Goal: Download file/media

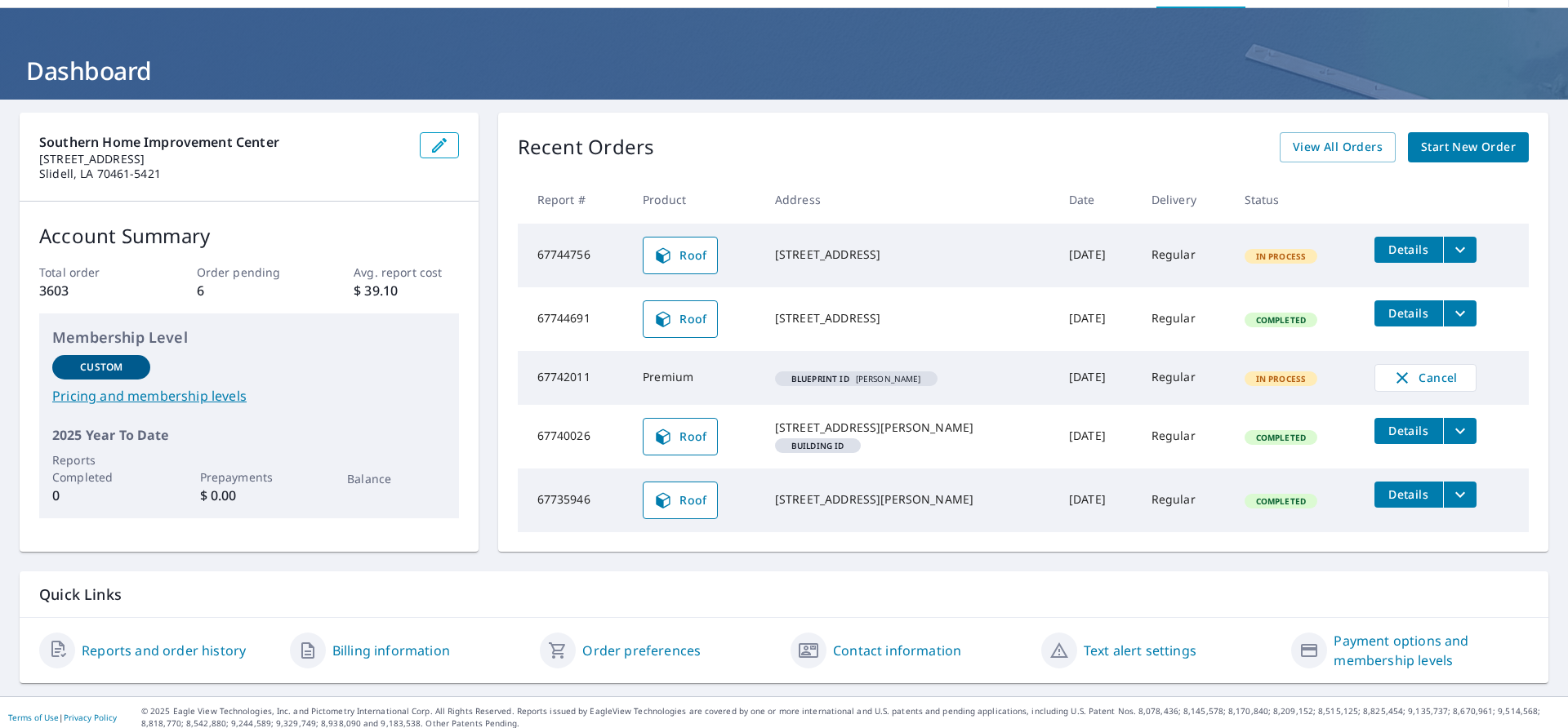
scroll to position [73, 0]
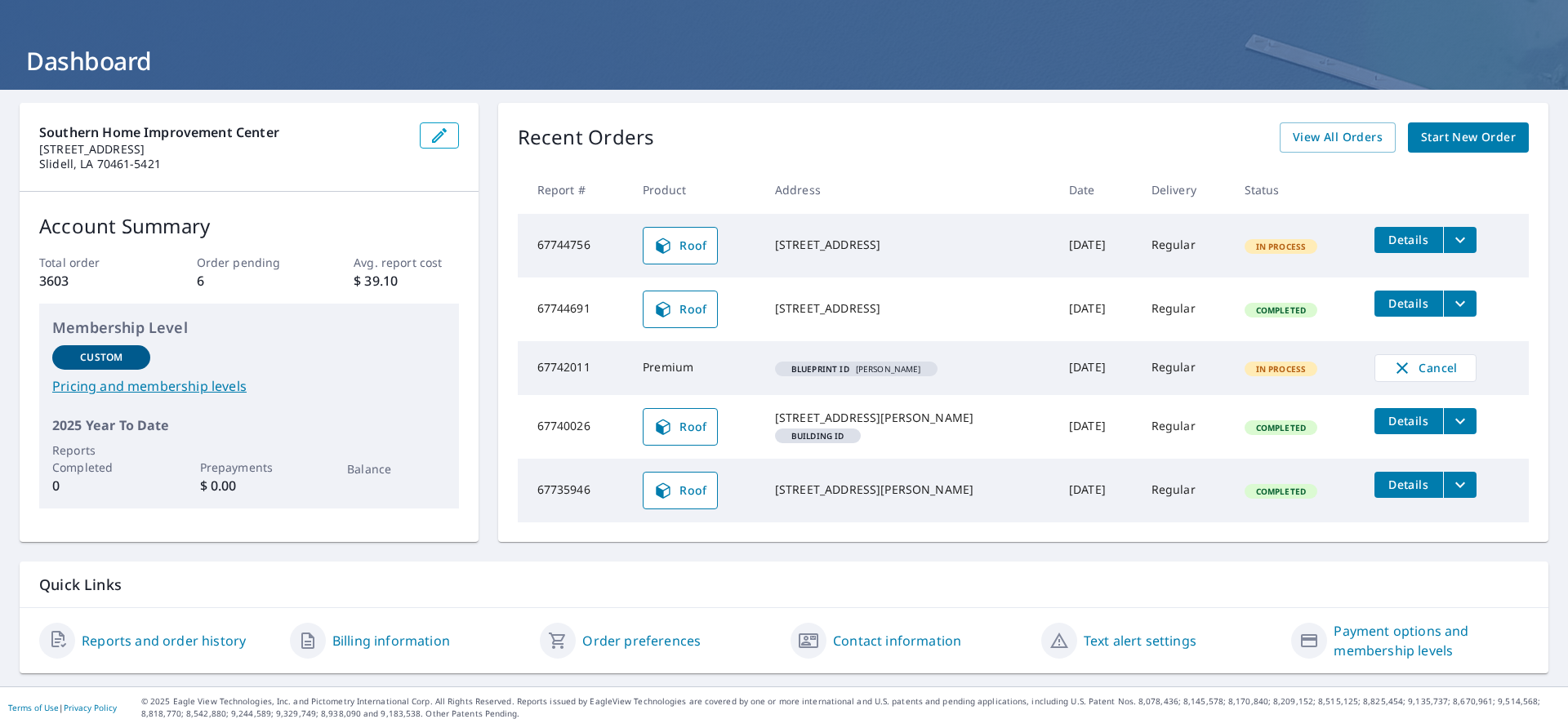
click at [845, 365] on em "Blueprint ID" at bounding box center [820, 369] width 58 height 8
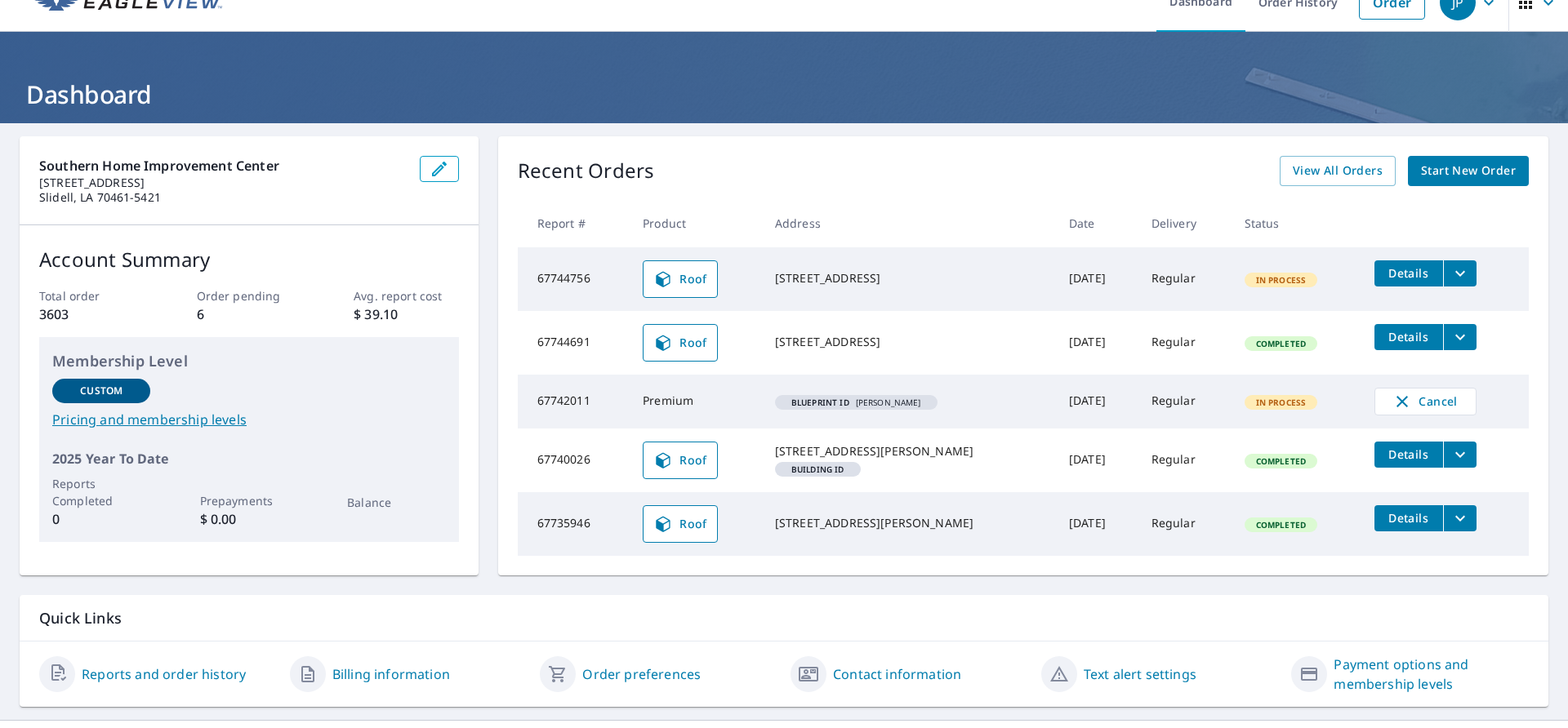
scroll to position [0, 0]
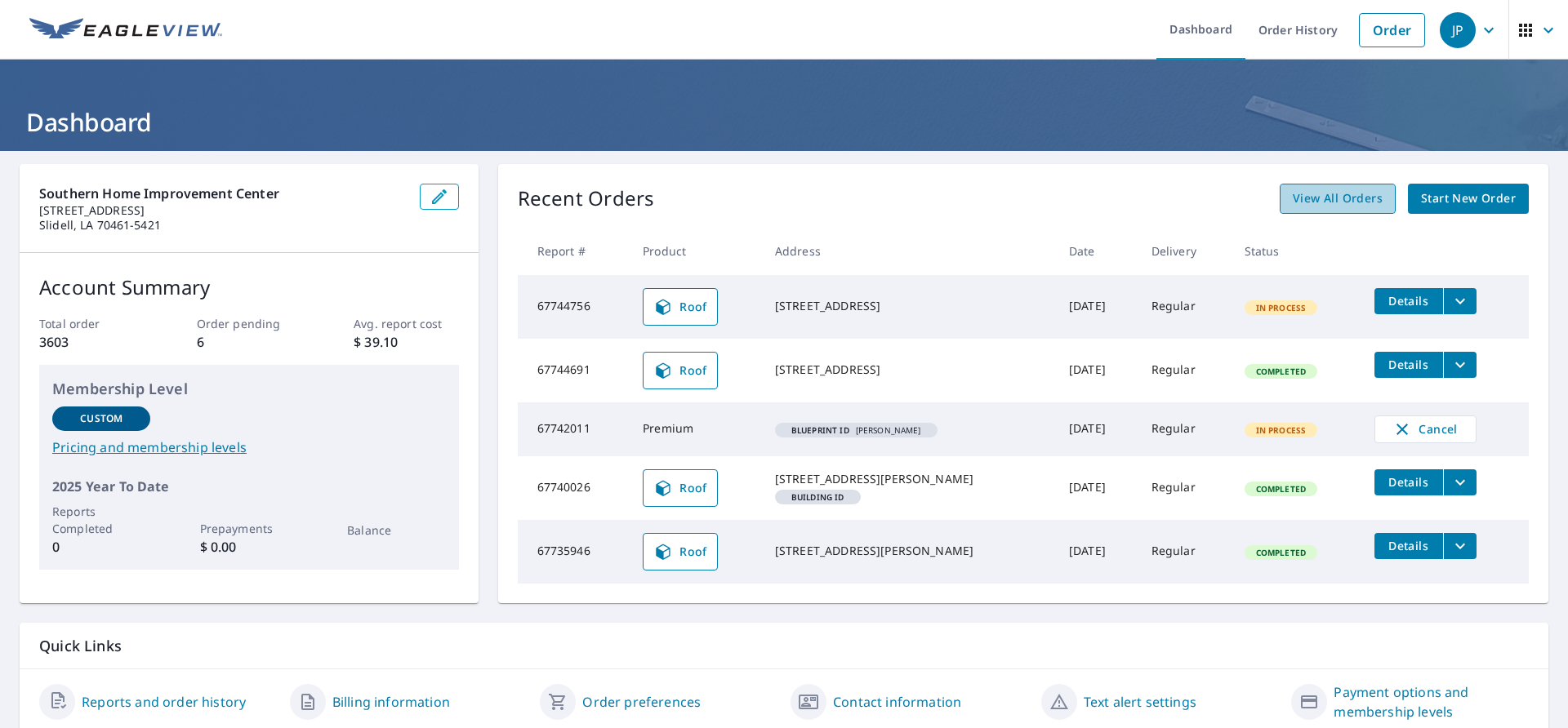
click at [1323, 197] on span "View All Orders" at bounding box center [1337, 198] width 90 height 20
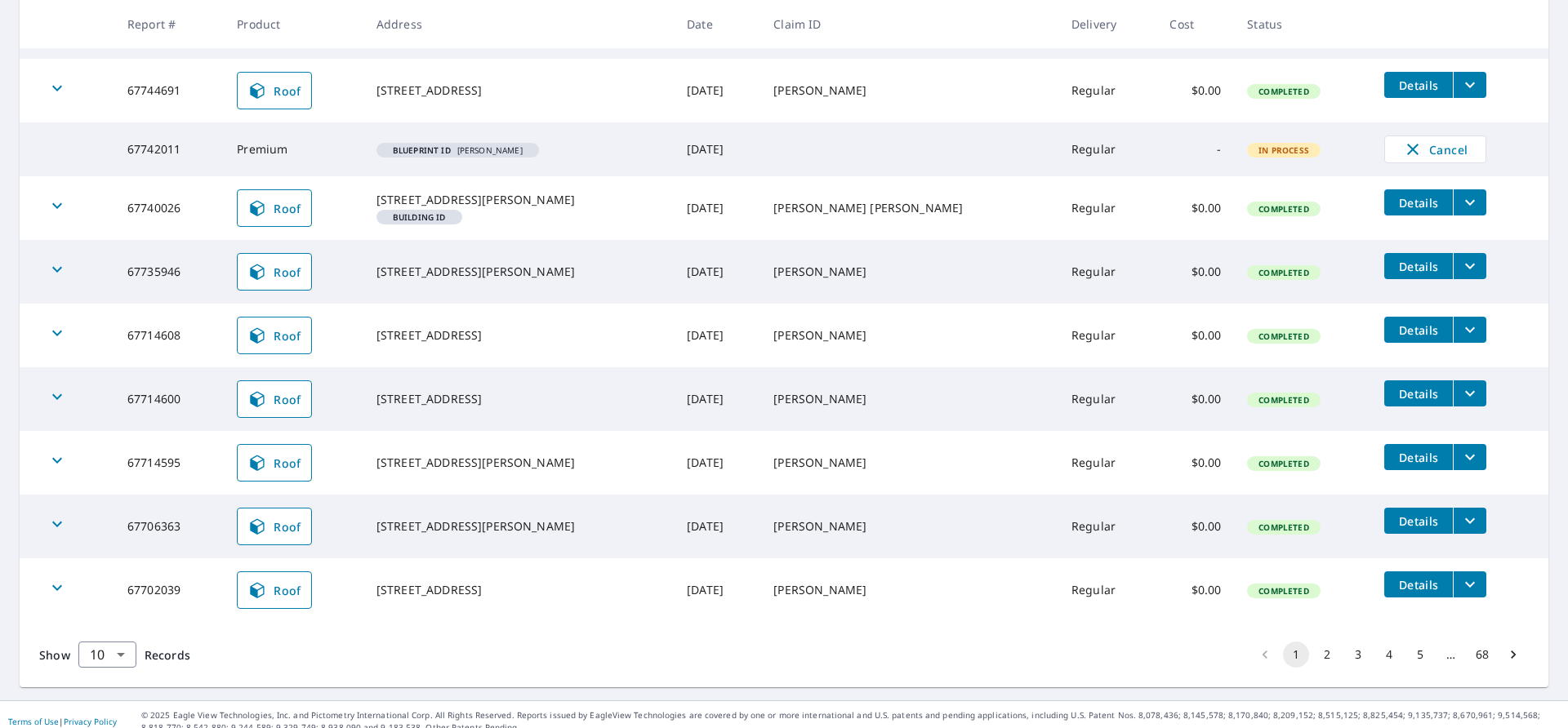
scroll to position [392, 0]
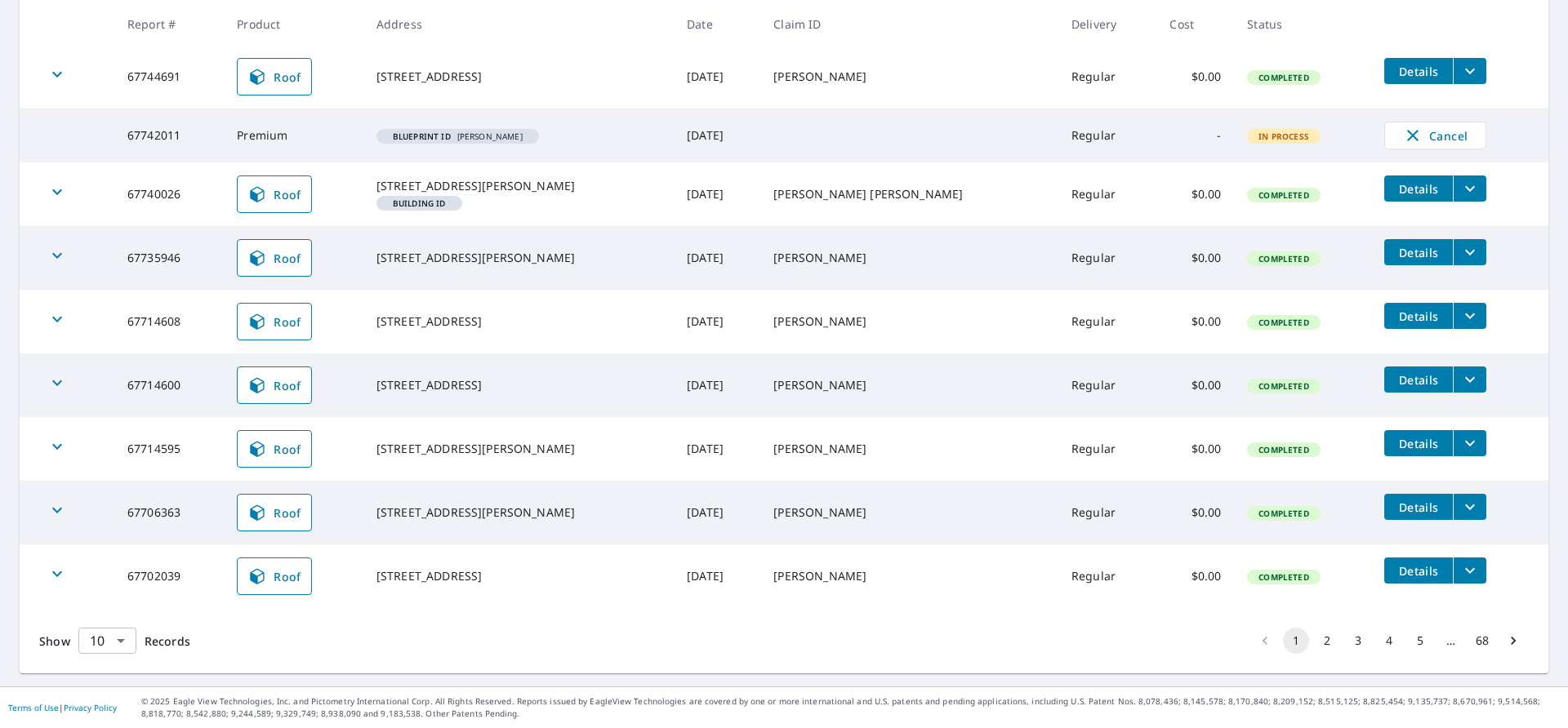
click at [122, 644] on body "JP JP Dashboard Order History Order JP Dashboard / Order History Order History …" at bounding box center [784, 364] width 1568 height 728
click at [103, 638] on li "25" at bounding box center [107, 635] width 58 height 29
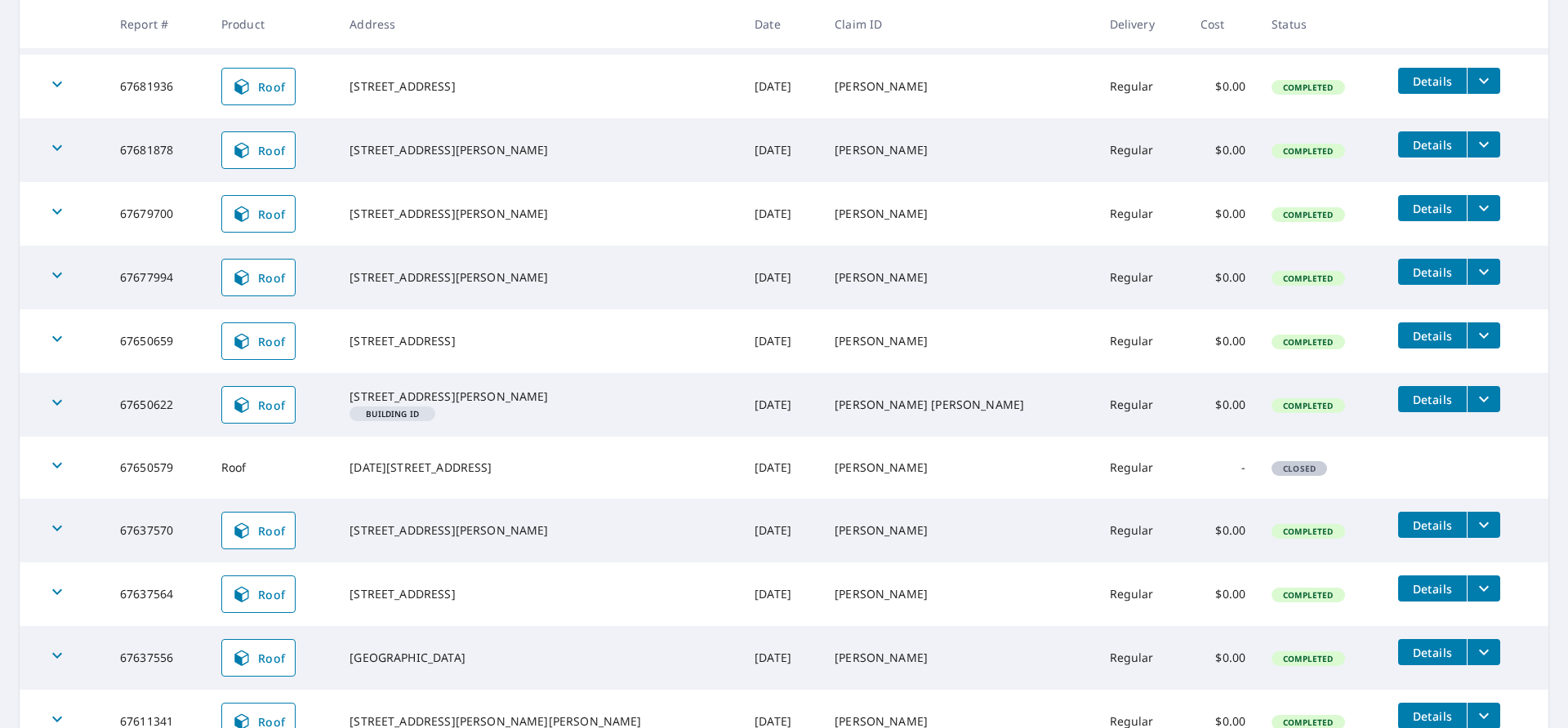
scroll to position [1357, 0]
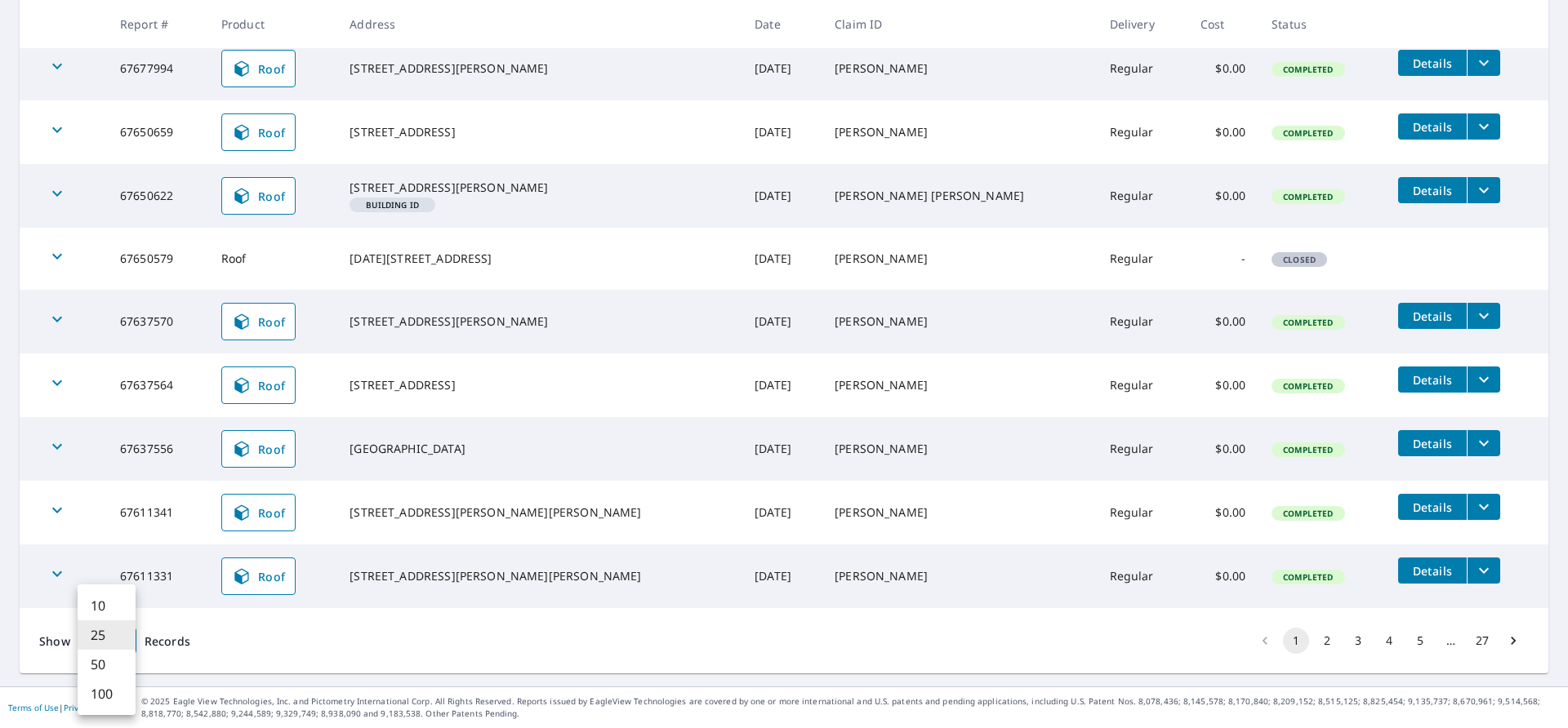
click at [122, 643] on body "JP JP Dashboard Order History Order JP Dashboard / Order History Order History …" at bounding box center [784, 364] width 1568 height 728
click at [107, 660] on li "50" at bounding box center [107, 664] width 58 height 29
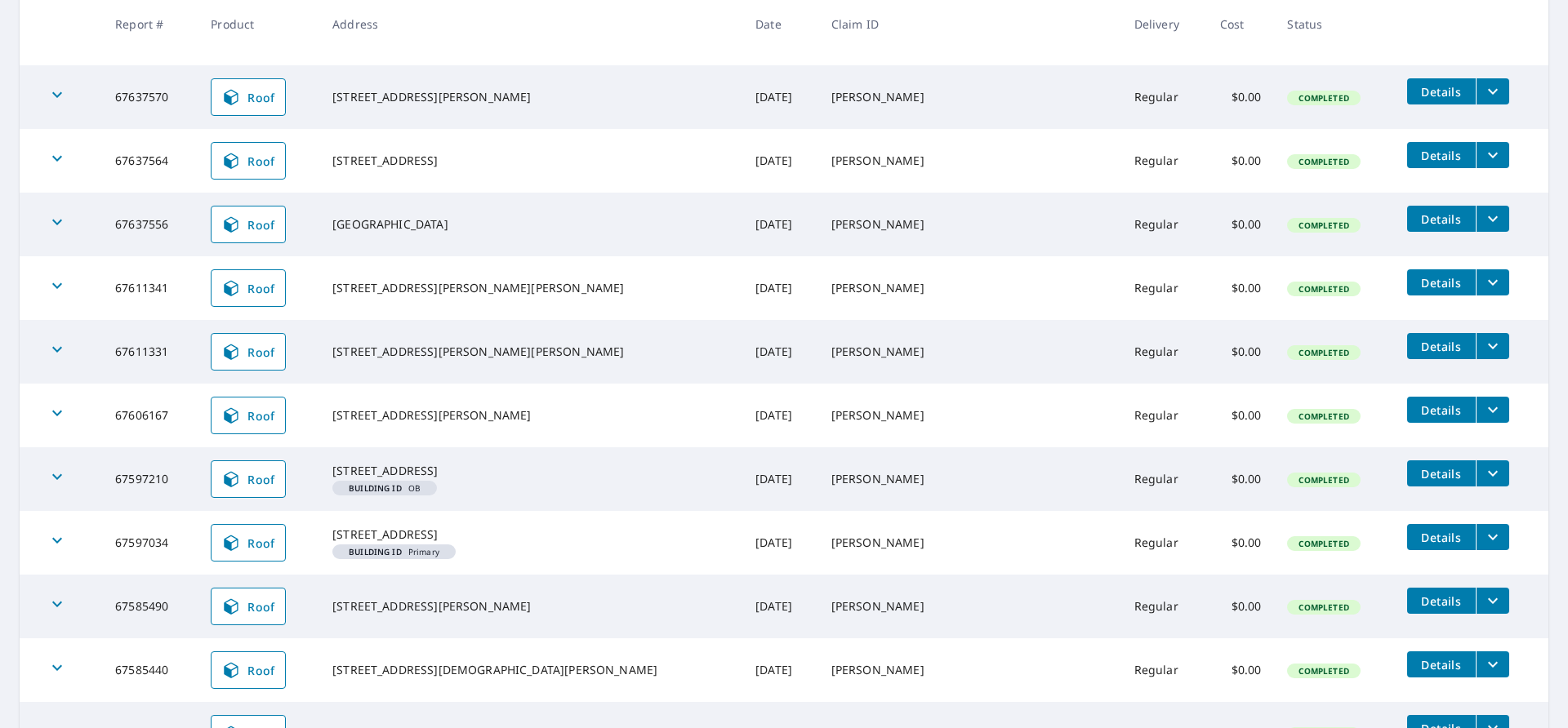
scroll to position [1632, 0]
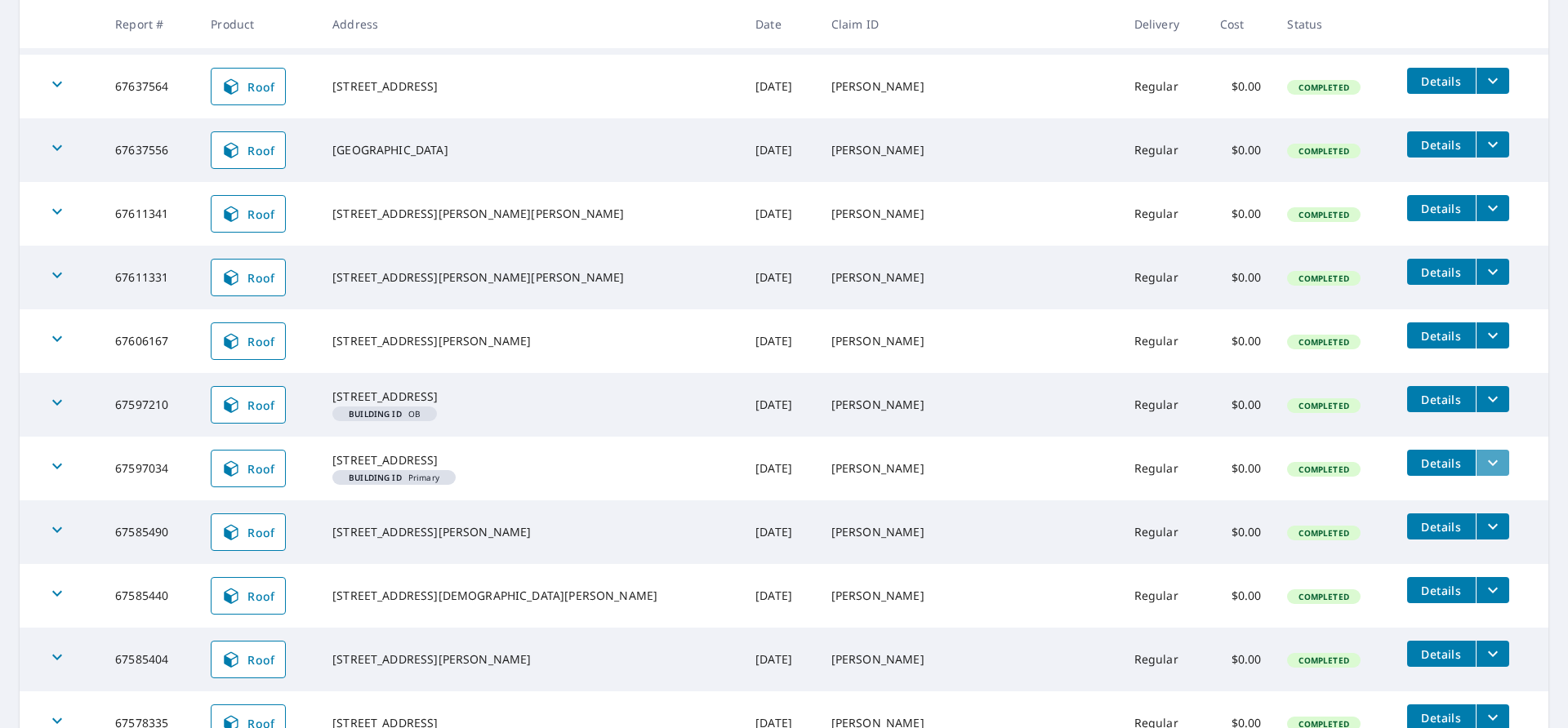
click at [1483, 472] on icon "filesDropdownBtn-67597034" at bounding box center [1492, 463] width 19 height 19
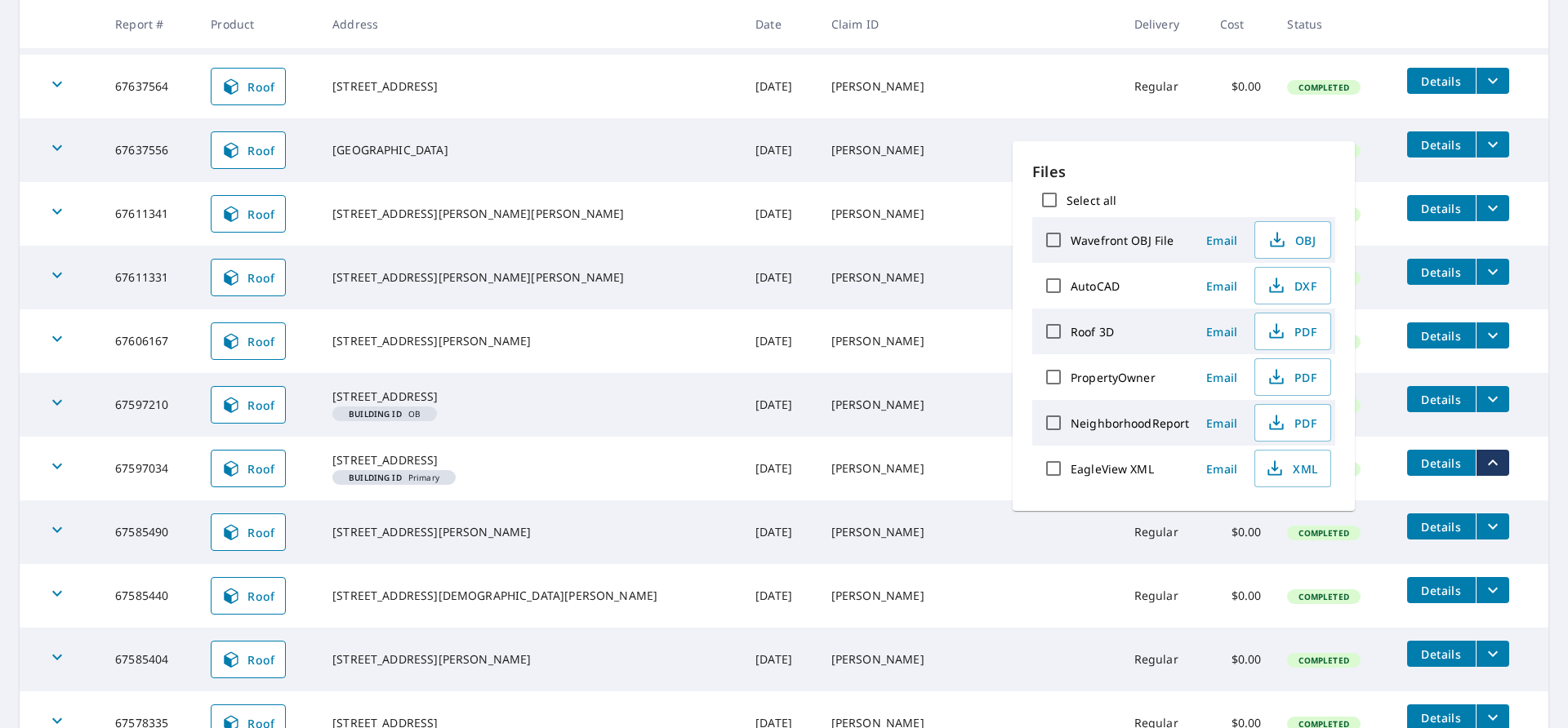
click at [1055, 330] on input "Roof 3D" at bounding box center [1053, 331] width 34 height 34
checkbox input "true"
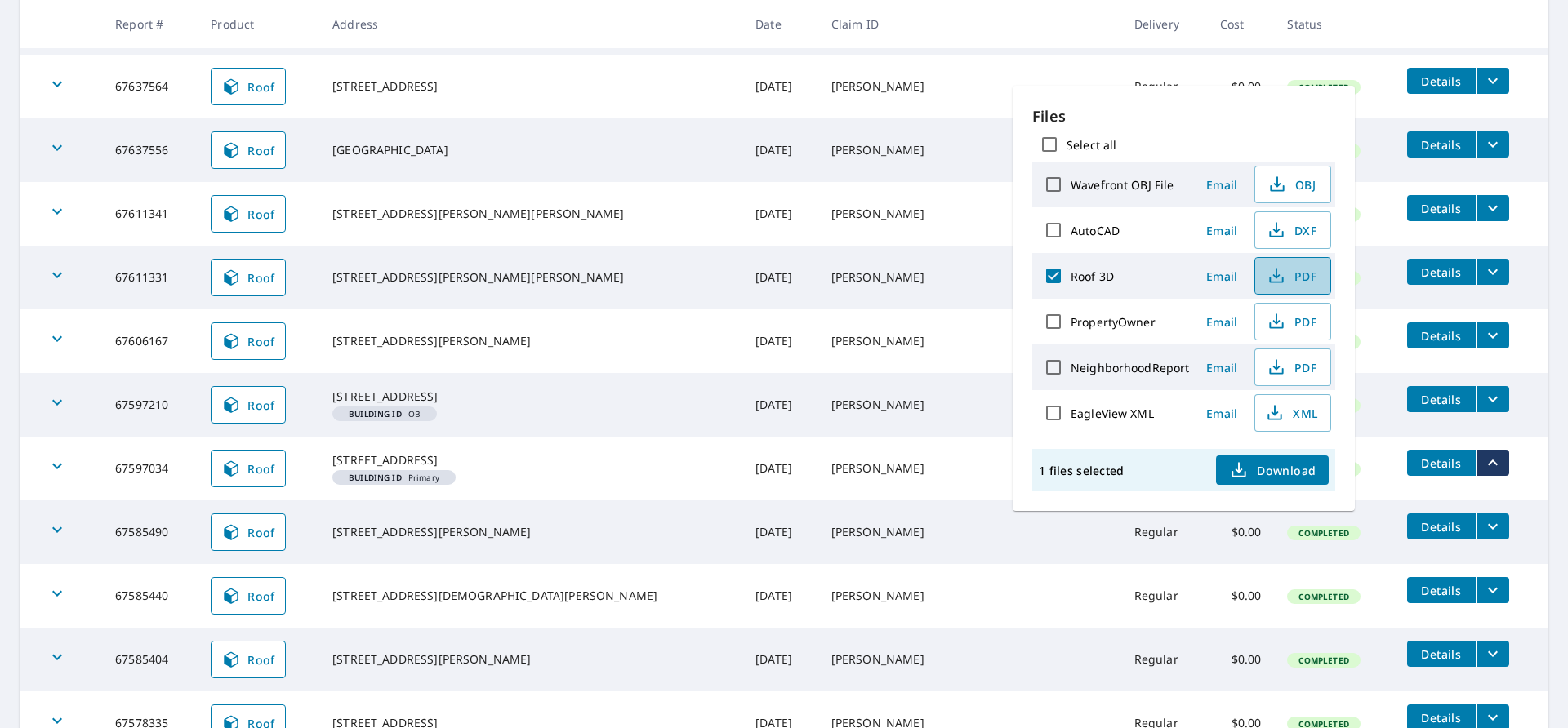
click at [1277, 272] on icon "button" at bounding box center [1276, 276] width 19 height 19
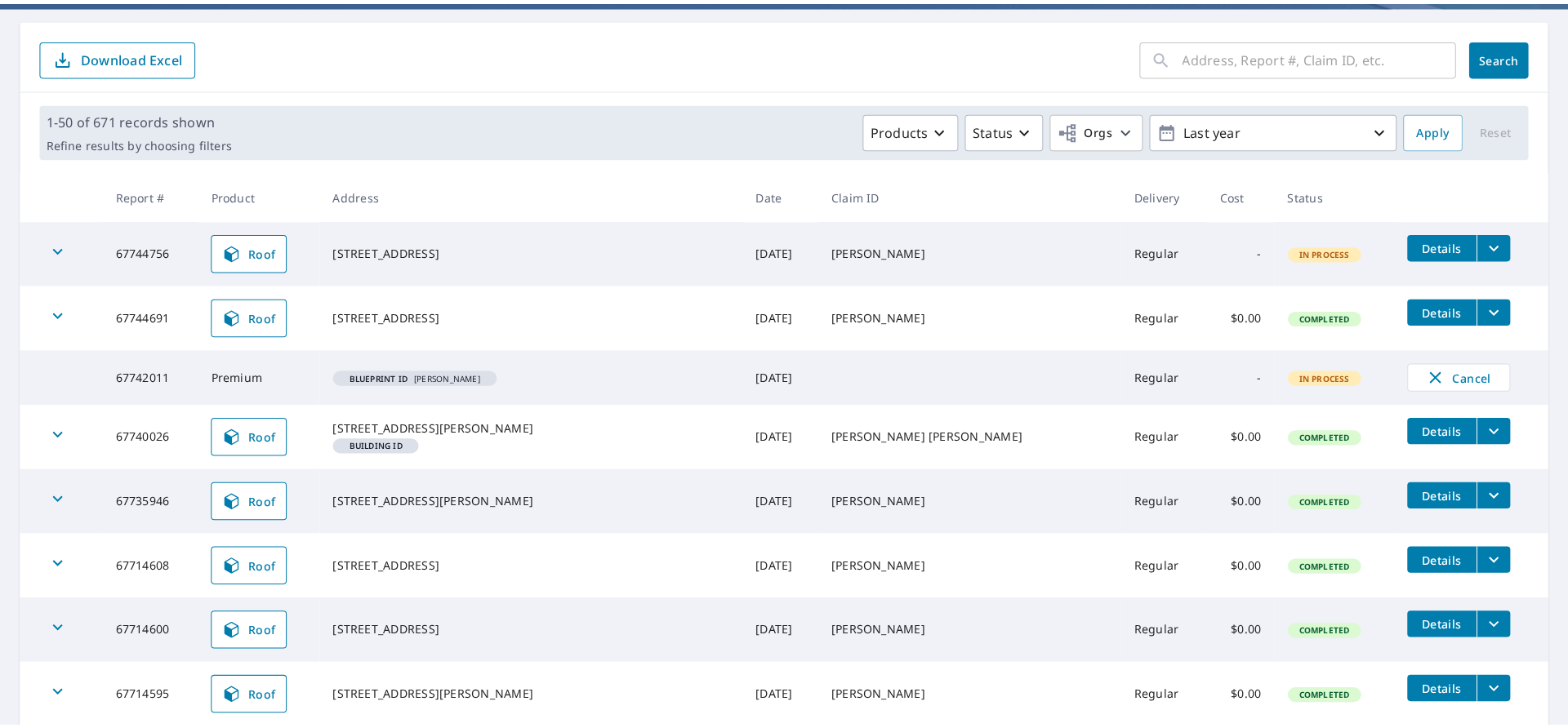
scroll to position [164, 0]
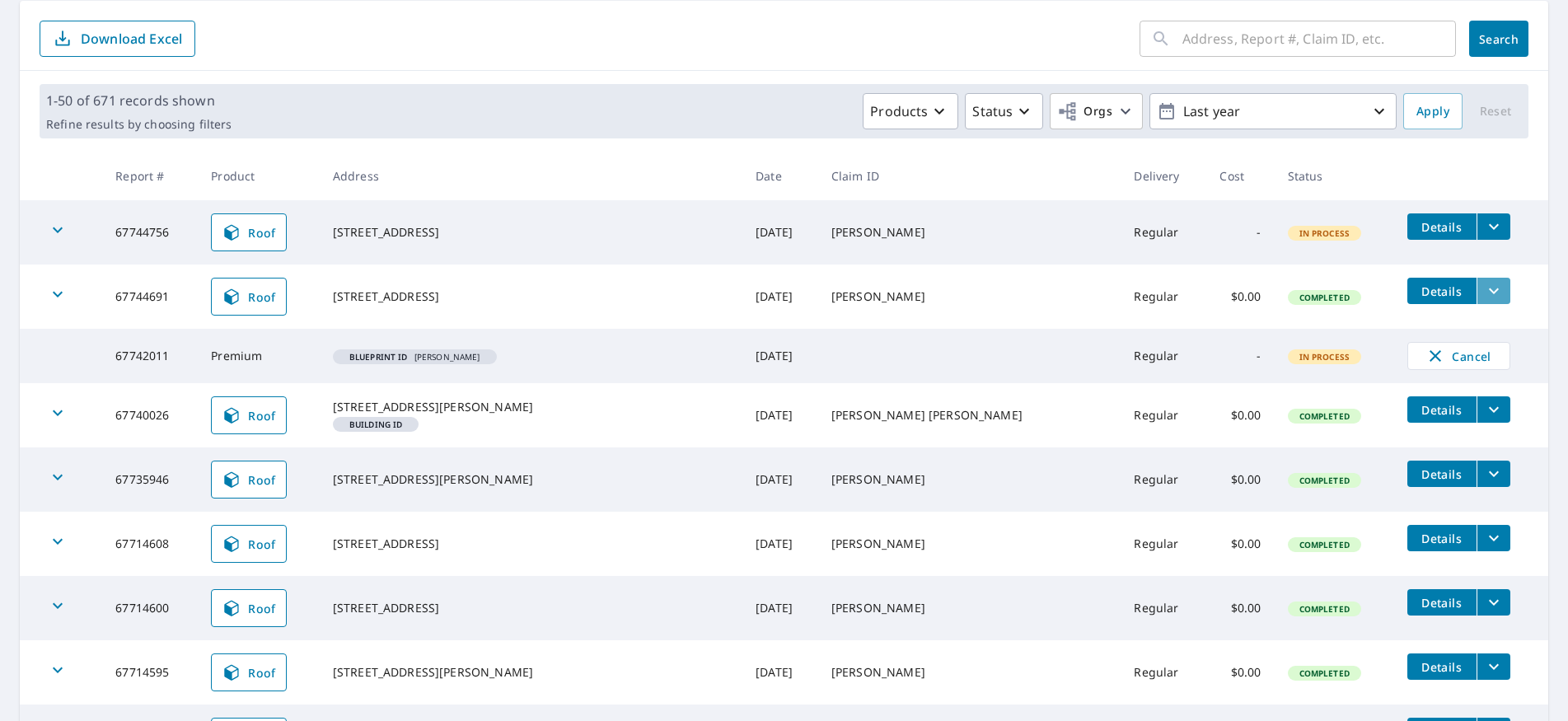
click at [1484, 287] on icon "filesDropdownBtn-67744691" at bounding box center [1494, 290] width 20 height 20
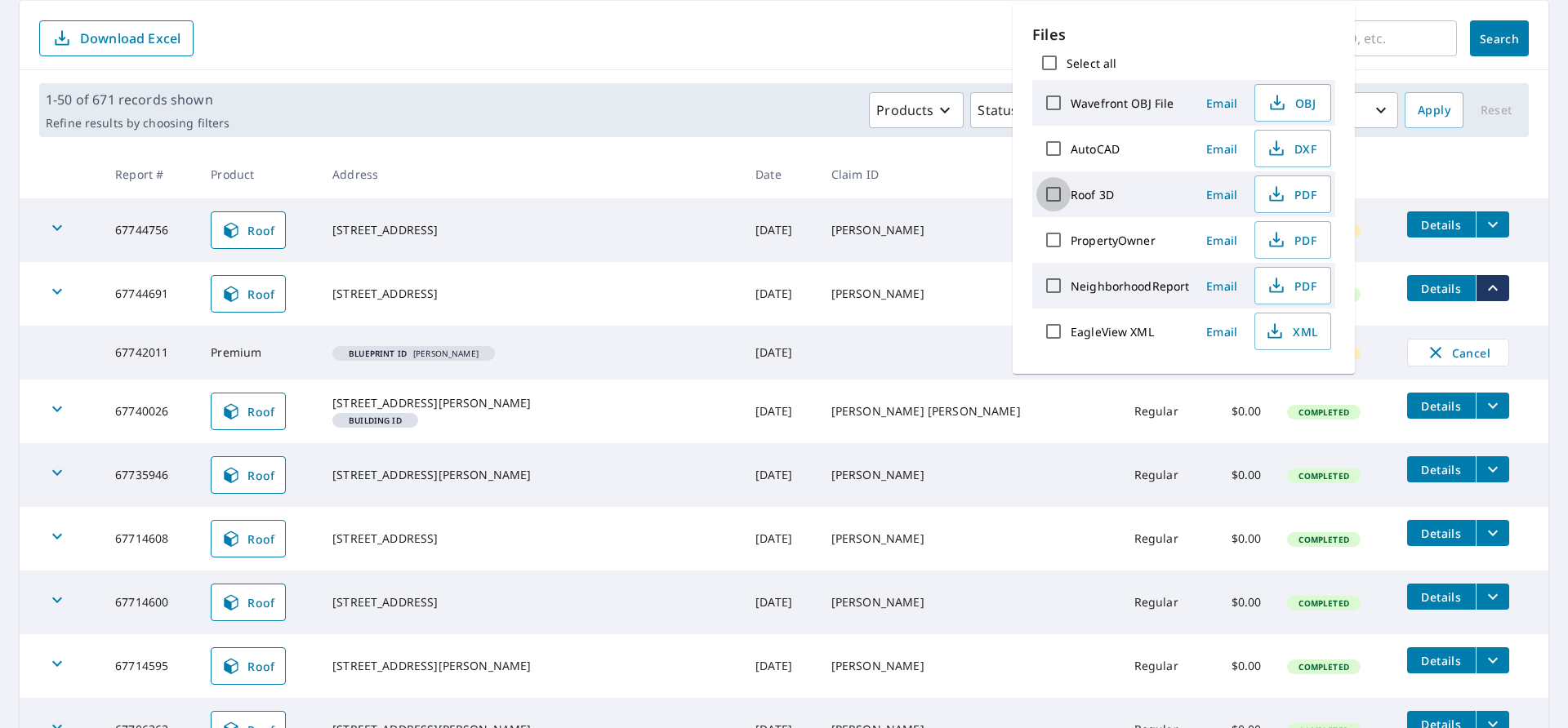
click at [1058, 191] on input "Roof 3D" at bounding box center [1053, 194] width 34 height 34
checkbox input "true"
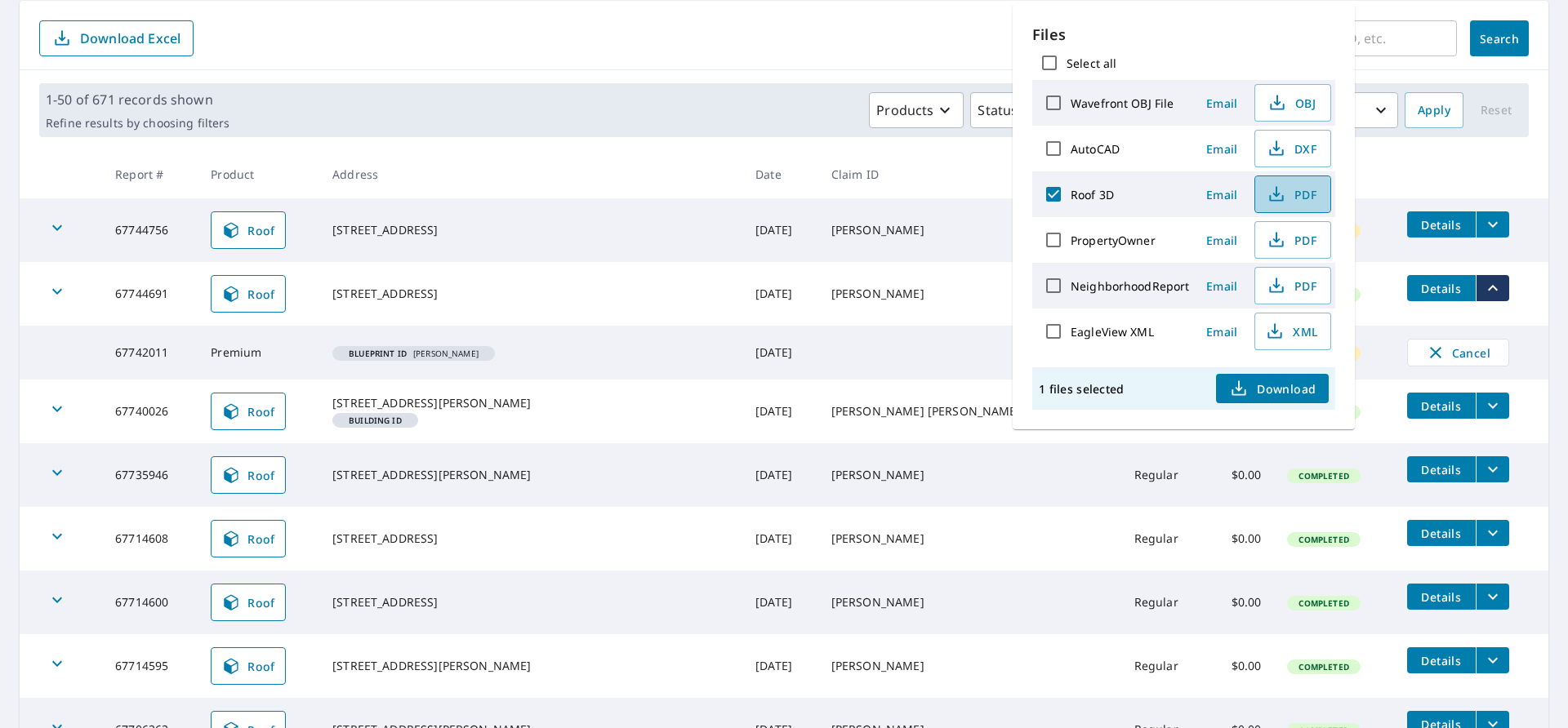
click at [1273, 197] on icon "button" at bounding box center [1276, 195] width 19 height 19
click at [1483, 222] on icon "filesDropdownBtn-67744756" at bounding box center [1492, 225] width 19 height 19
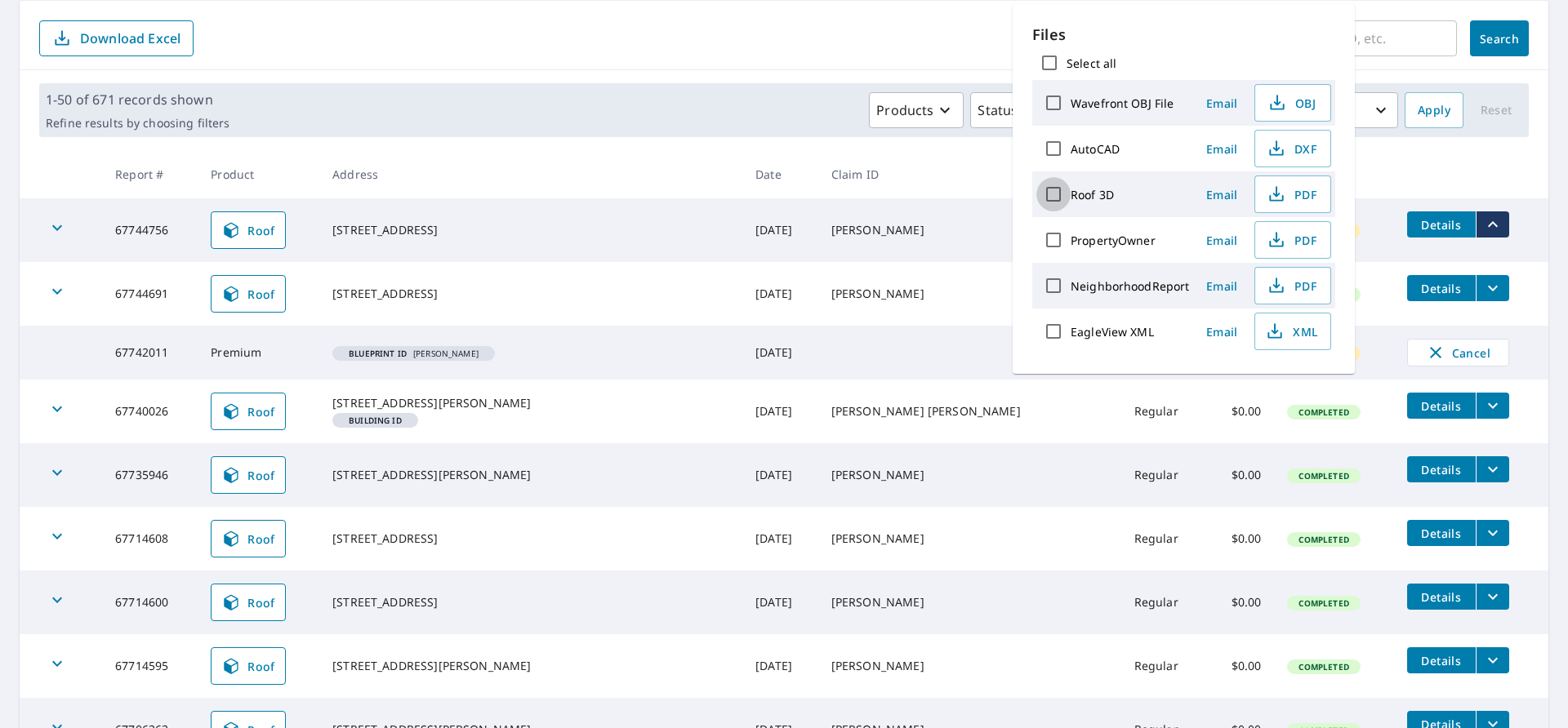
click at [1044, 194] on input "Roof 3D" at bounding box center [1053, 194] width 34 height 34
checkbox input "true"
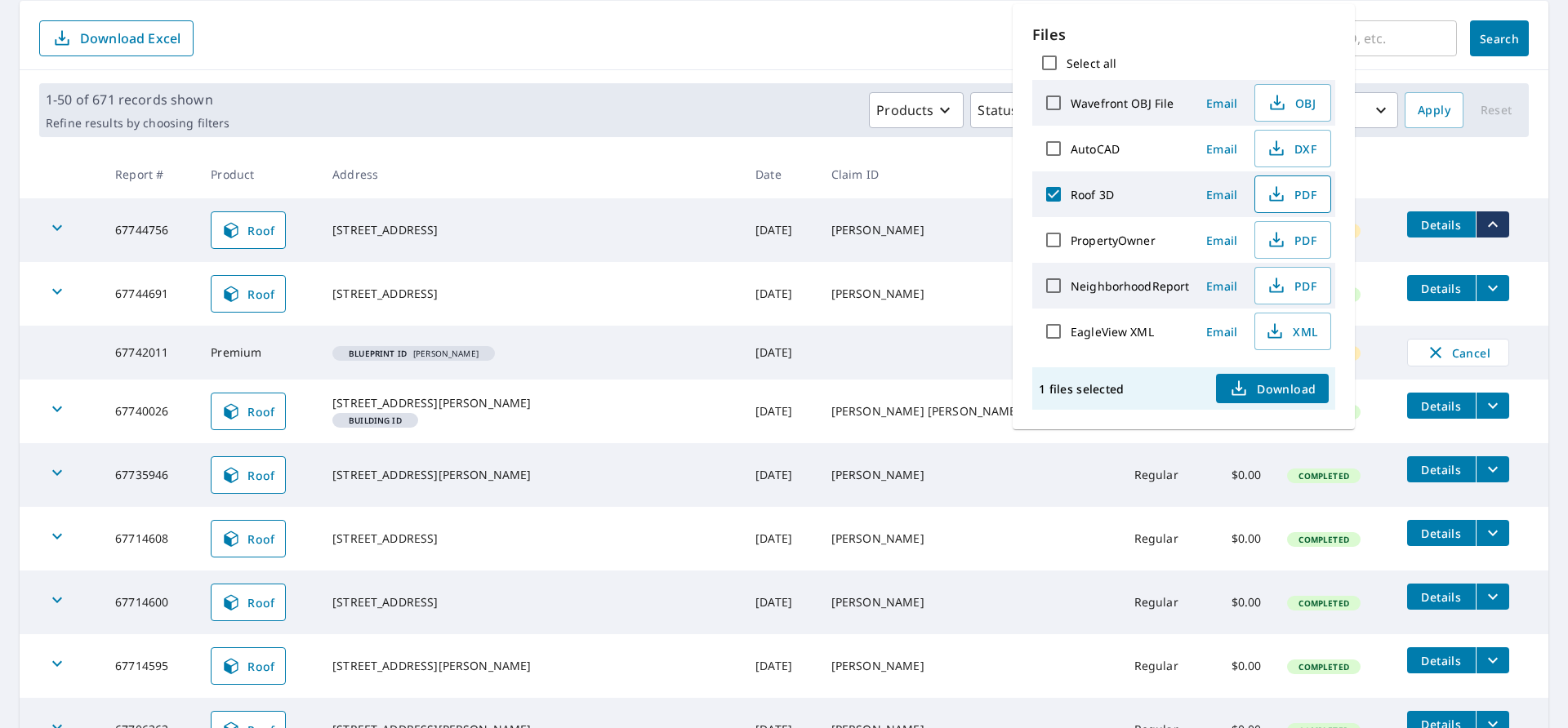
click at [1275, 187] on icon "button" at bounding box center [1276, 195] width 19 height 19
